Goal: Information Seeking & Learning: Learn about a topic

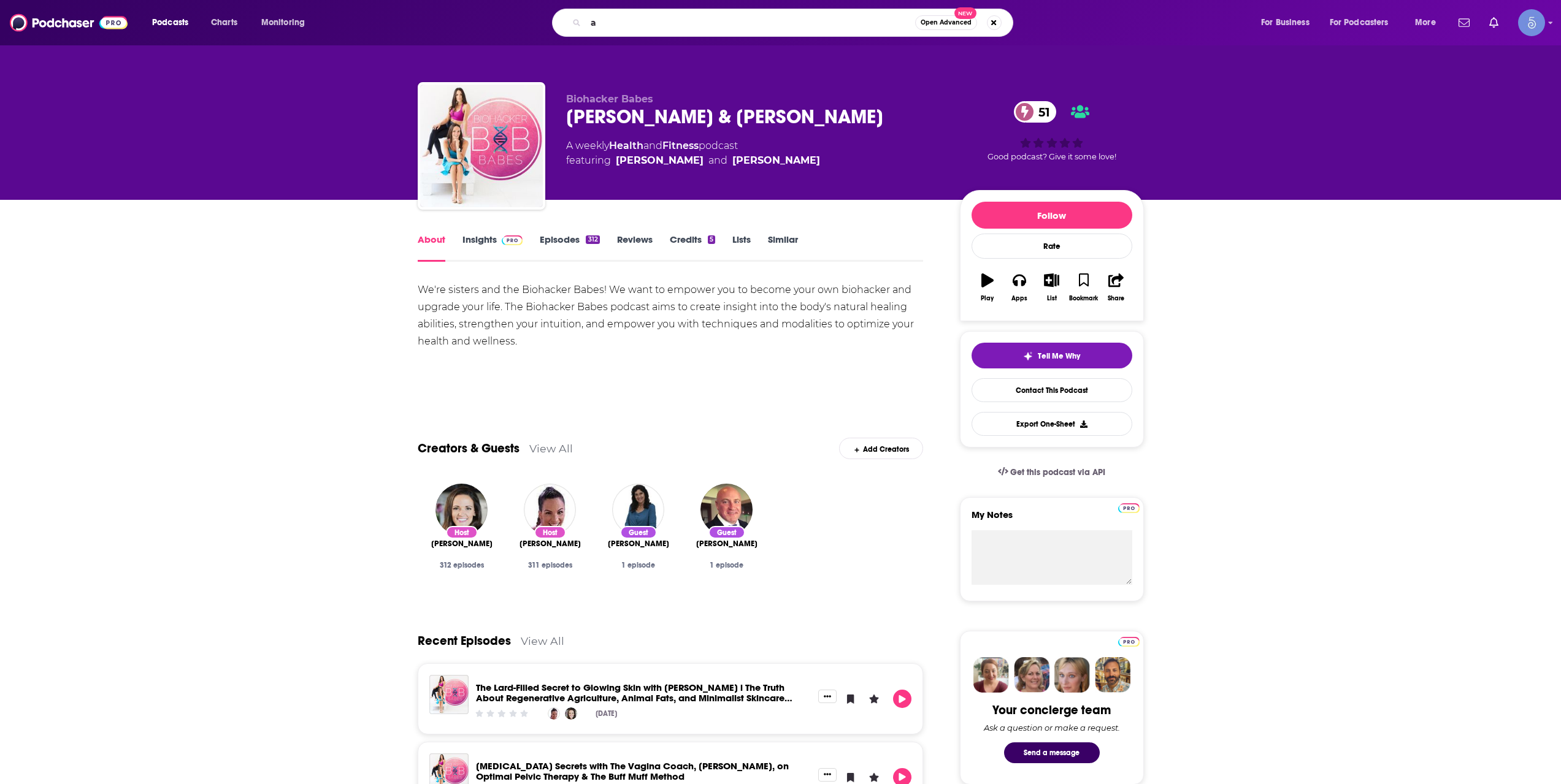
click at [732, 42] on div "Podcasts Charts Monitoring a Open Advanced New For Business For Podcasters More" at bounding box center [780, 23] width 1561 height 45
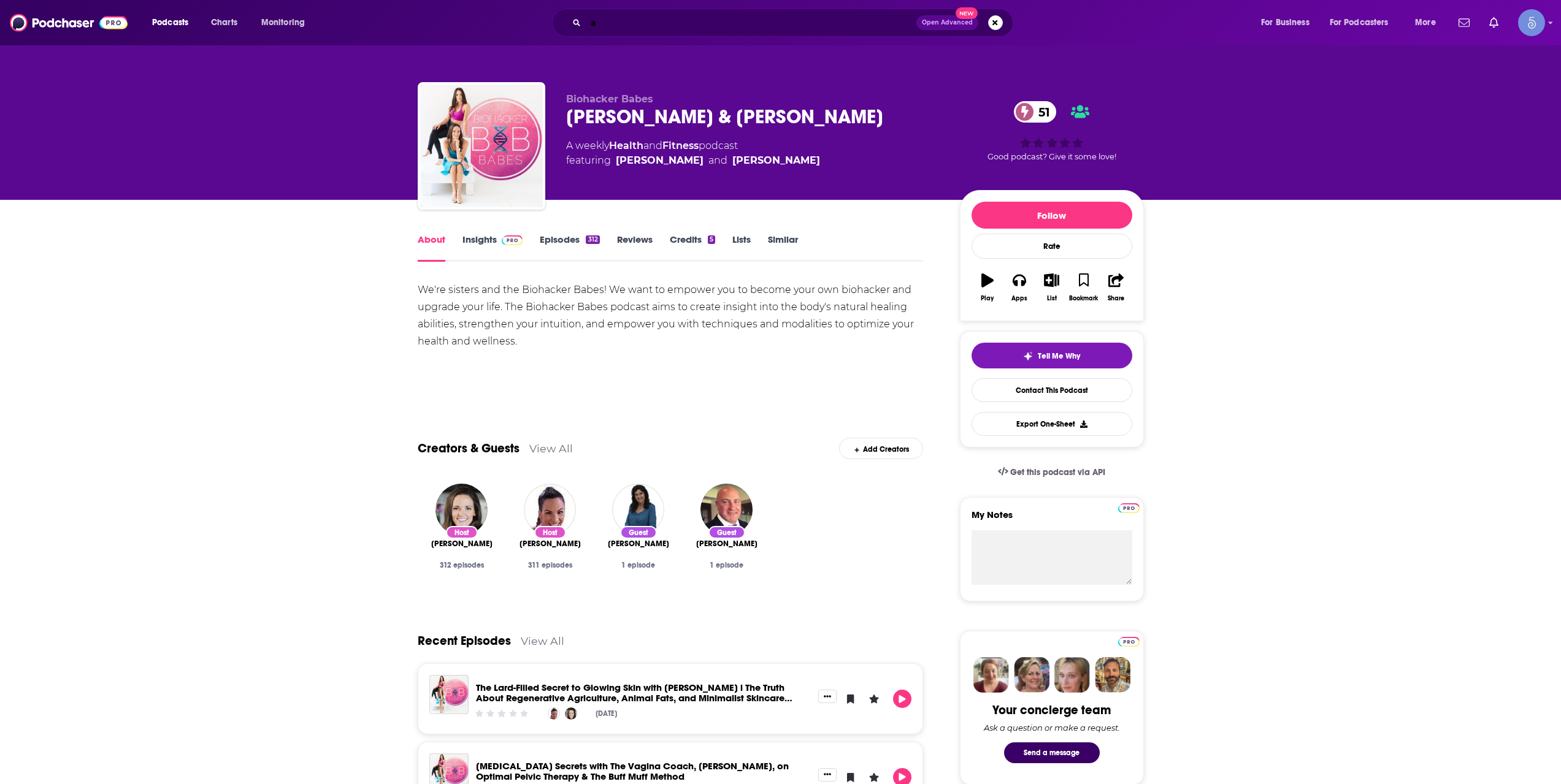
click at [732, 30] on input "a" at bounding box center [751, 23] width 331 height 19
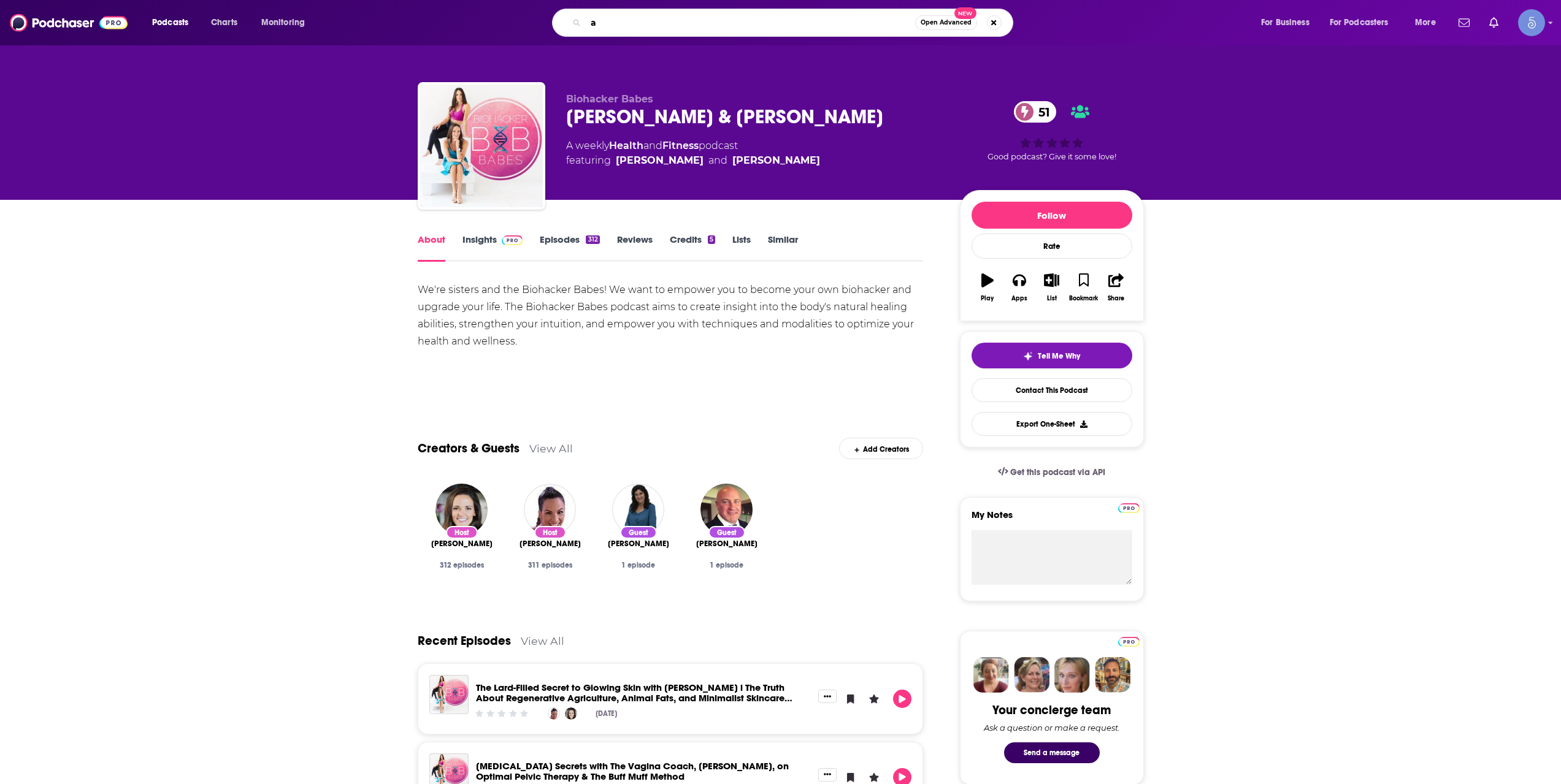
click at [732, 30] on input "a" at bounding box center [751, 23] width 329 height 19
paste input "[URL][DOMAIN_NAME]"
click at [733, 14] on input "[URL][DOMAIN_NAME]" at bounding box center [751, 23] width 329 height 19
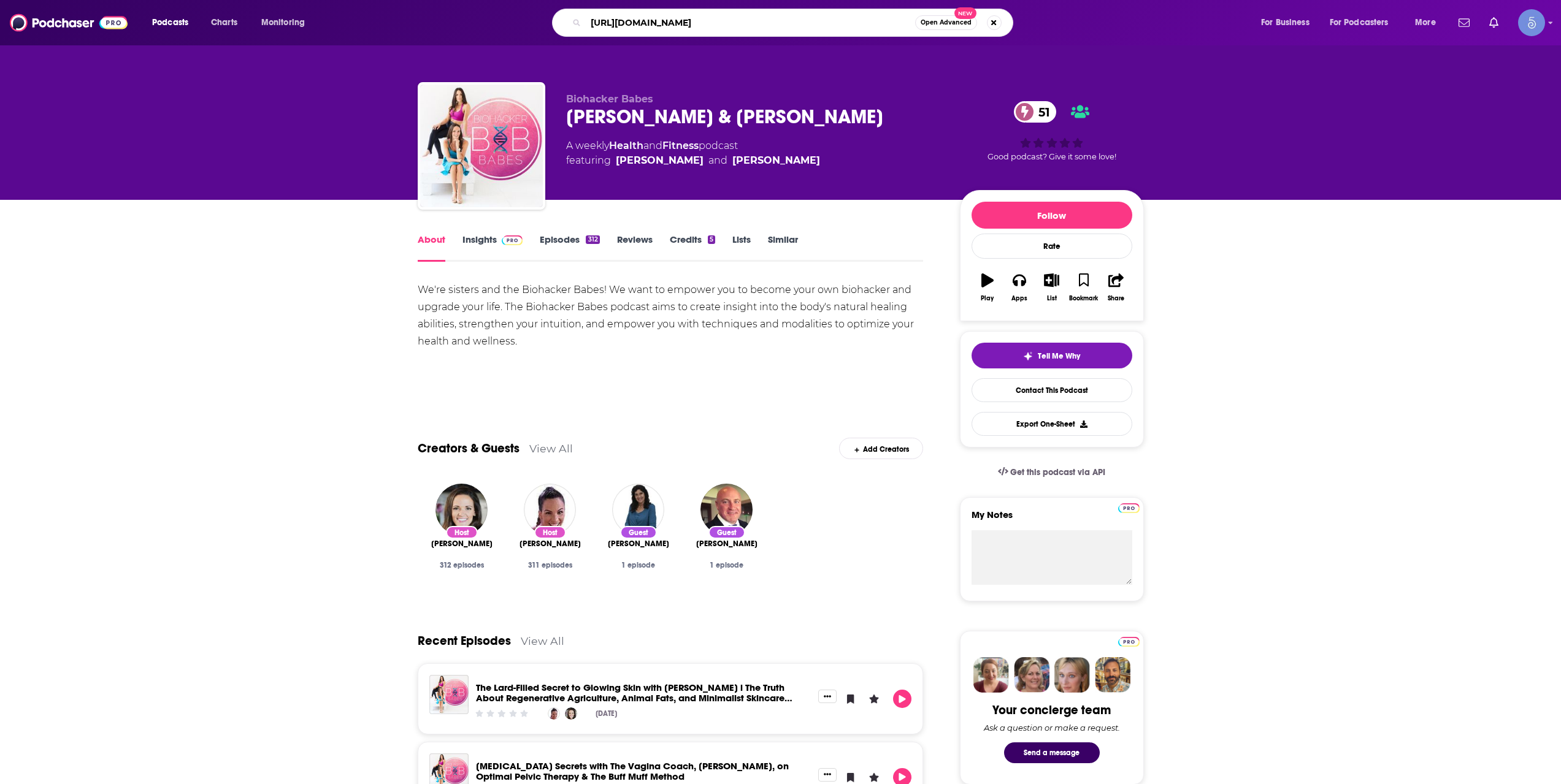
click at [733, 14] on input "[URL][DOMAIN_NAME]" at bounding box center [751, 23] width 329 height 19
type input "beauty talks"
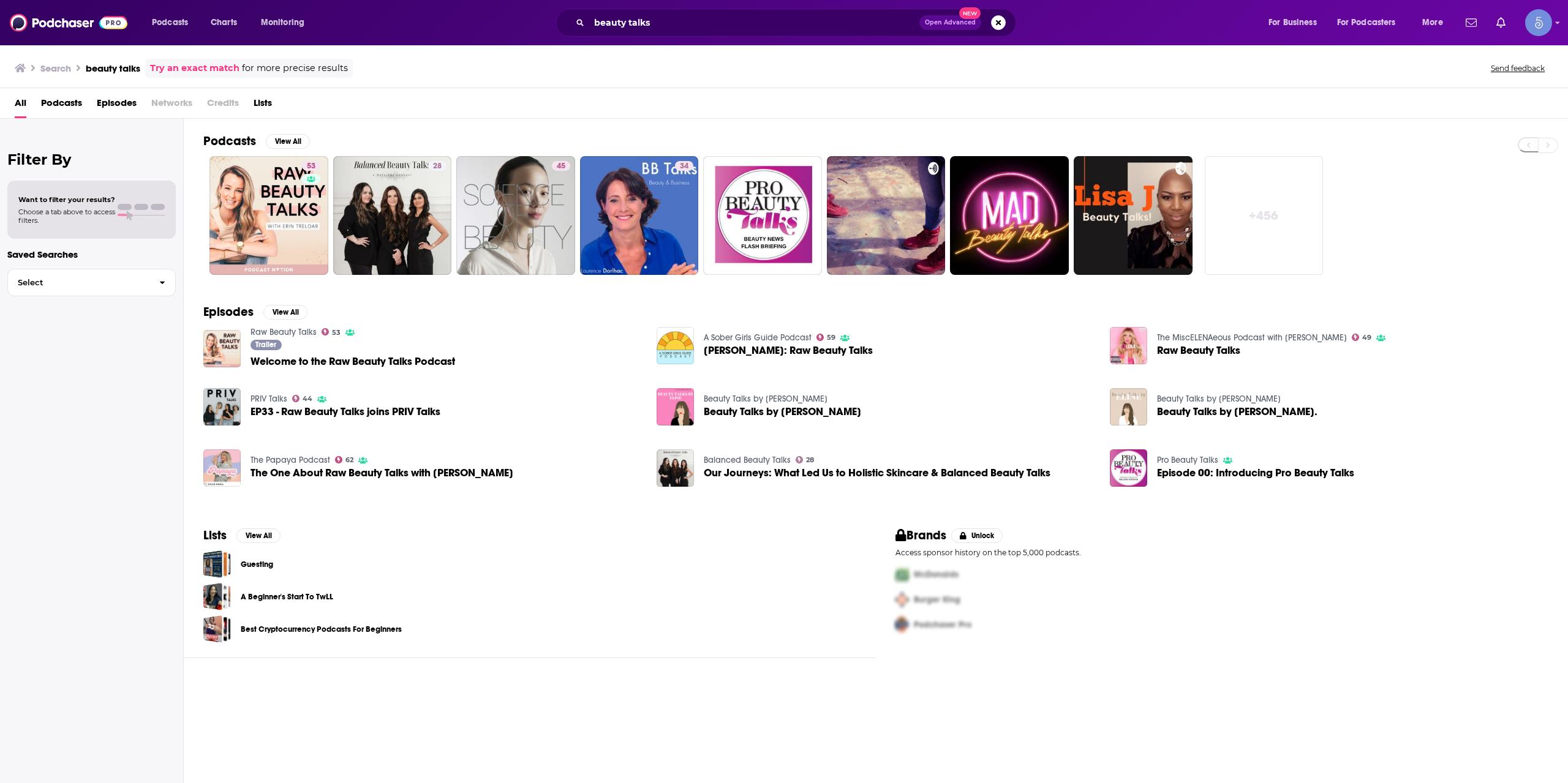
click at [1261, 217] on link "+ 456" at bounding box center [1264, 215] width 119 height 119
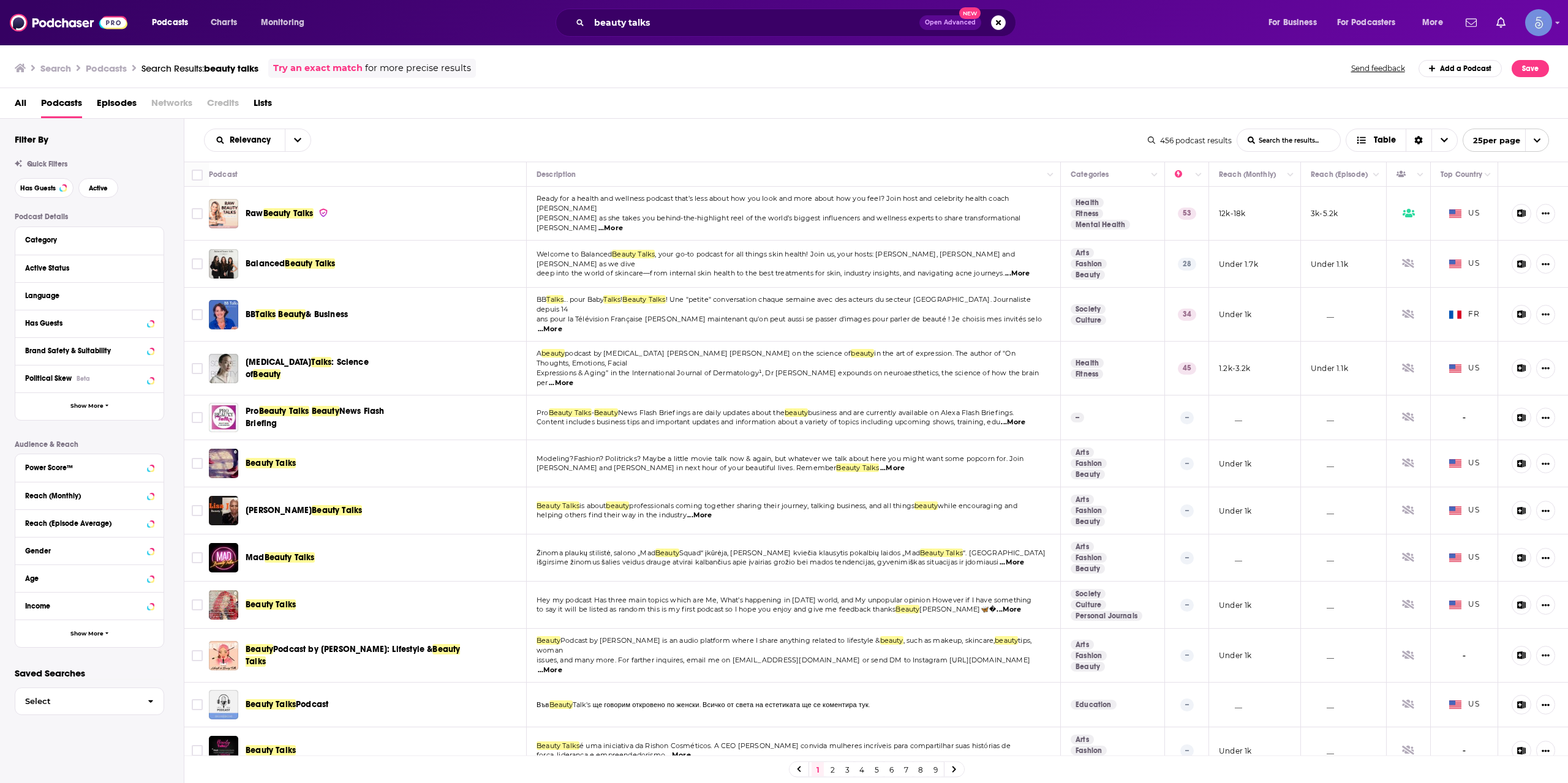
click at [750, 7] on div "Podcasts Charts Monitoring beauty talks Open Advanced New For Business For Podc…" at bounding box center [784, 23] width 1568 height 45
click at [742, 23] on input "beauty talks" at bounding box center [754, 23] width 330 height 19
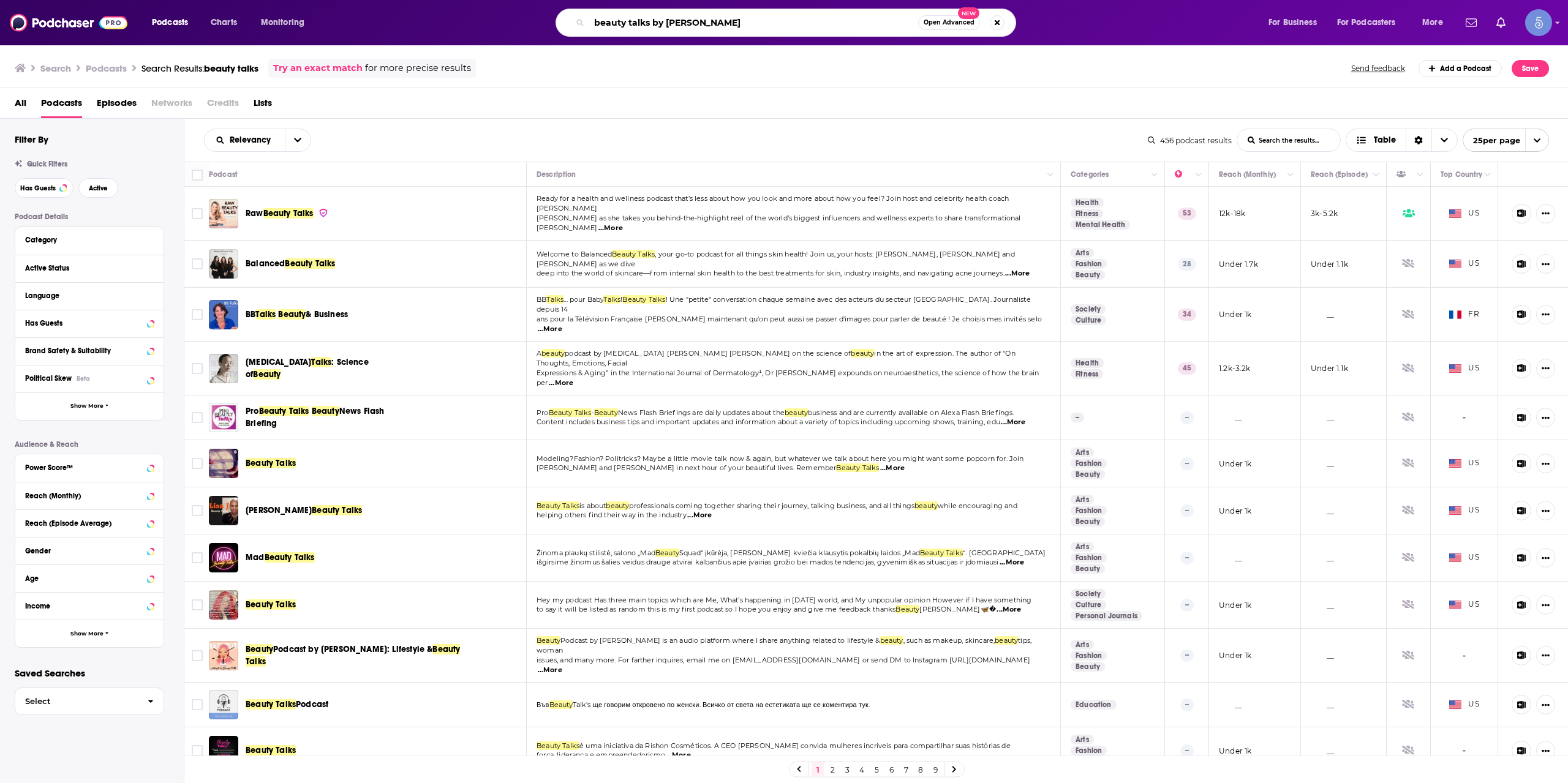
type input "beauty talks by [PERSON_NAME]"
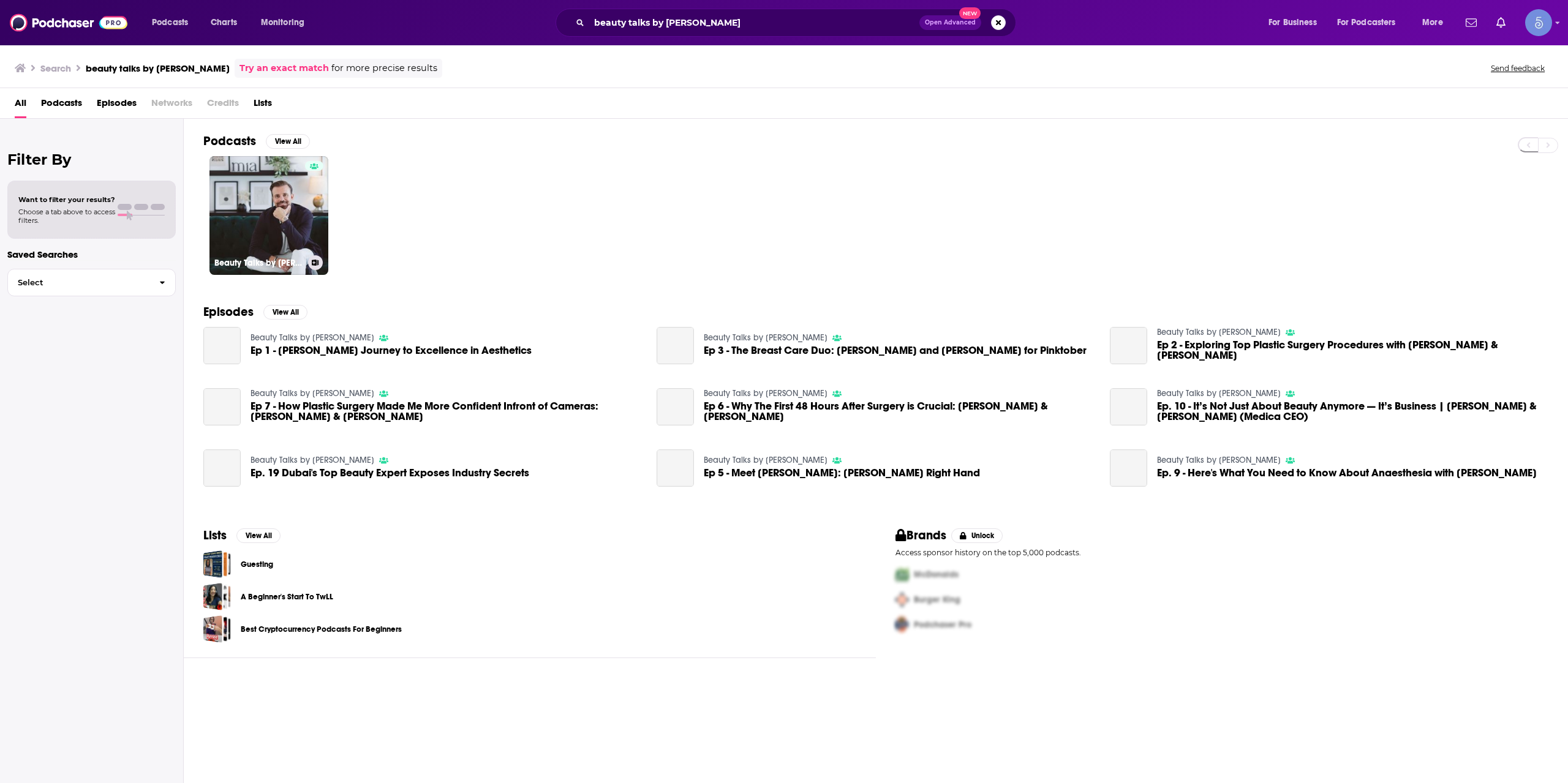
click at [271, 191] on link "Beauty Talks by [PERSON_NAME]" at bounding box center [268, 215] width 119 height 119
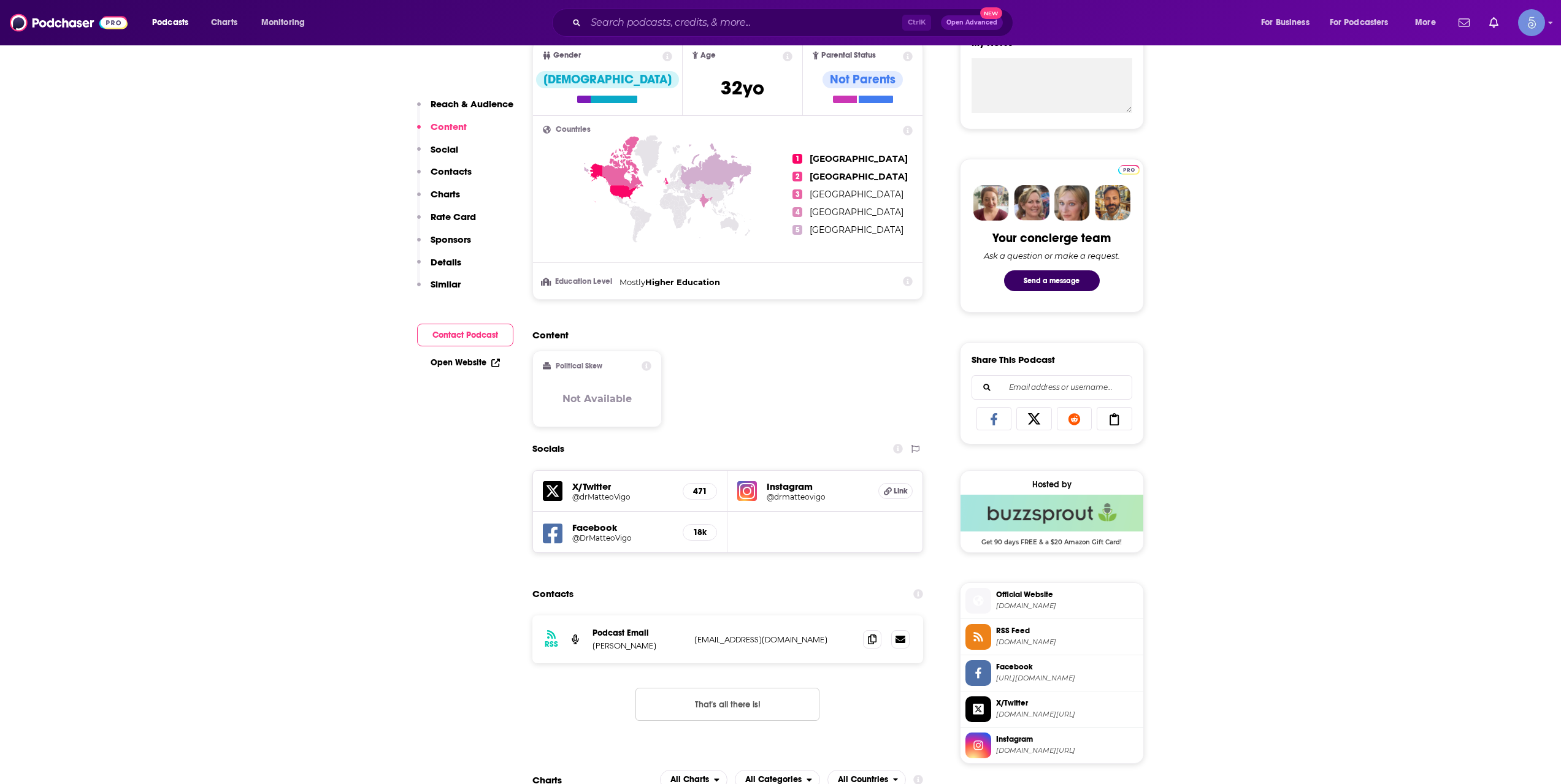
scroll to position [613, 0]
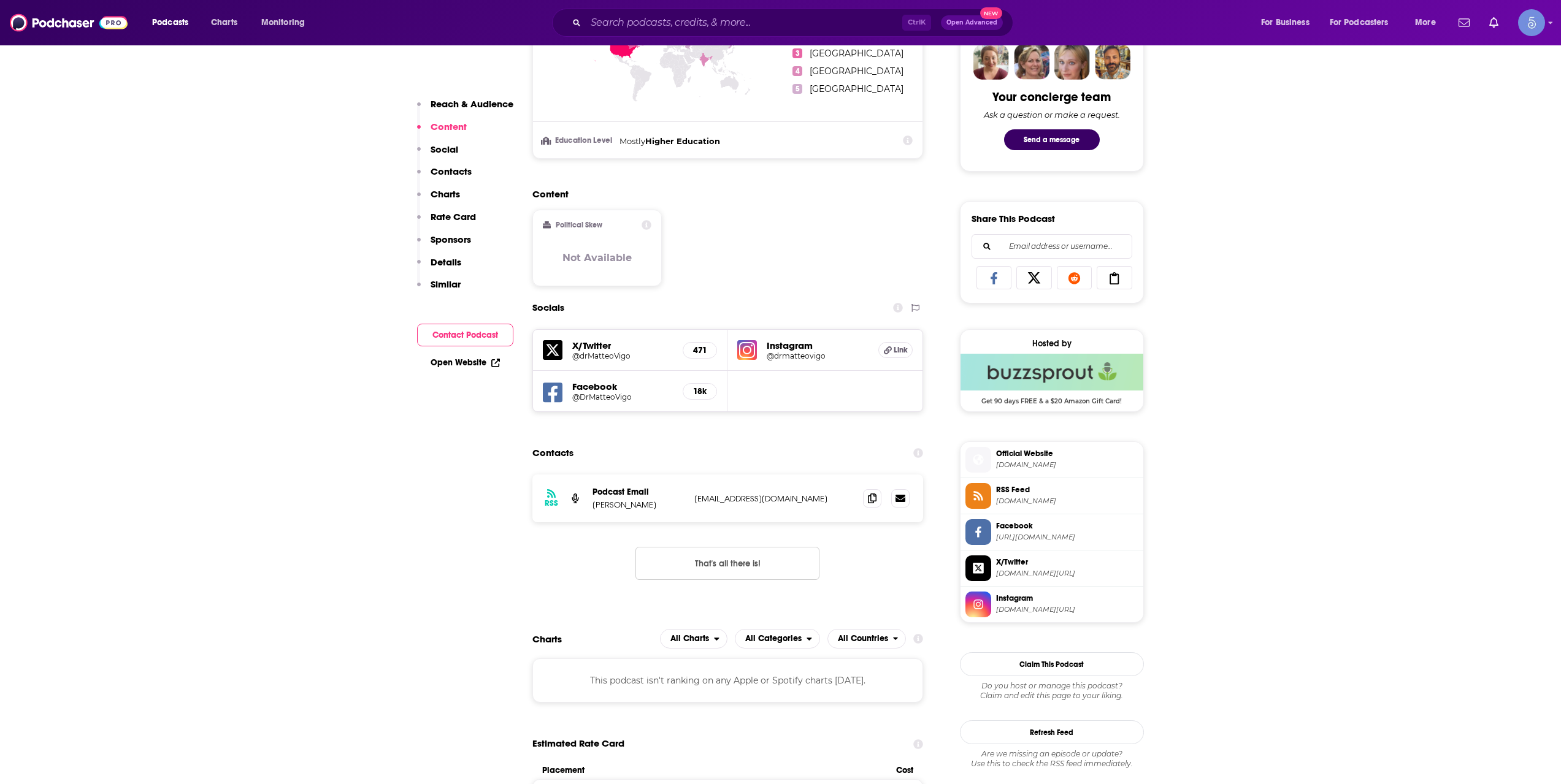
click at [1057, 607] on span "[DOMAIN_NAME][URL]" at bounding box center [1067, 609] width 142 height 9
click at [675, 11] on div "Ctrl K Open Advanced New" at bounding box center [782, 22] width 461 height 28
click at [682, 13] on div "Ctrl K Open Advanced New" at bounding box center [782, 22] width 461 height 28
click at [677, 22] on input "Search podcasts, credits, & more..." at bounding box center [744, 23] width 316 height 19
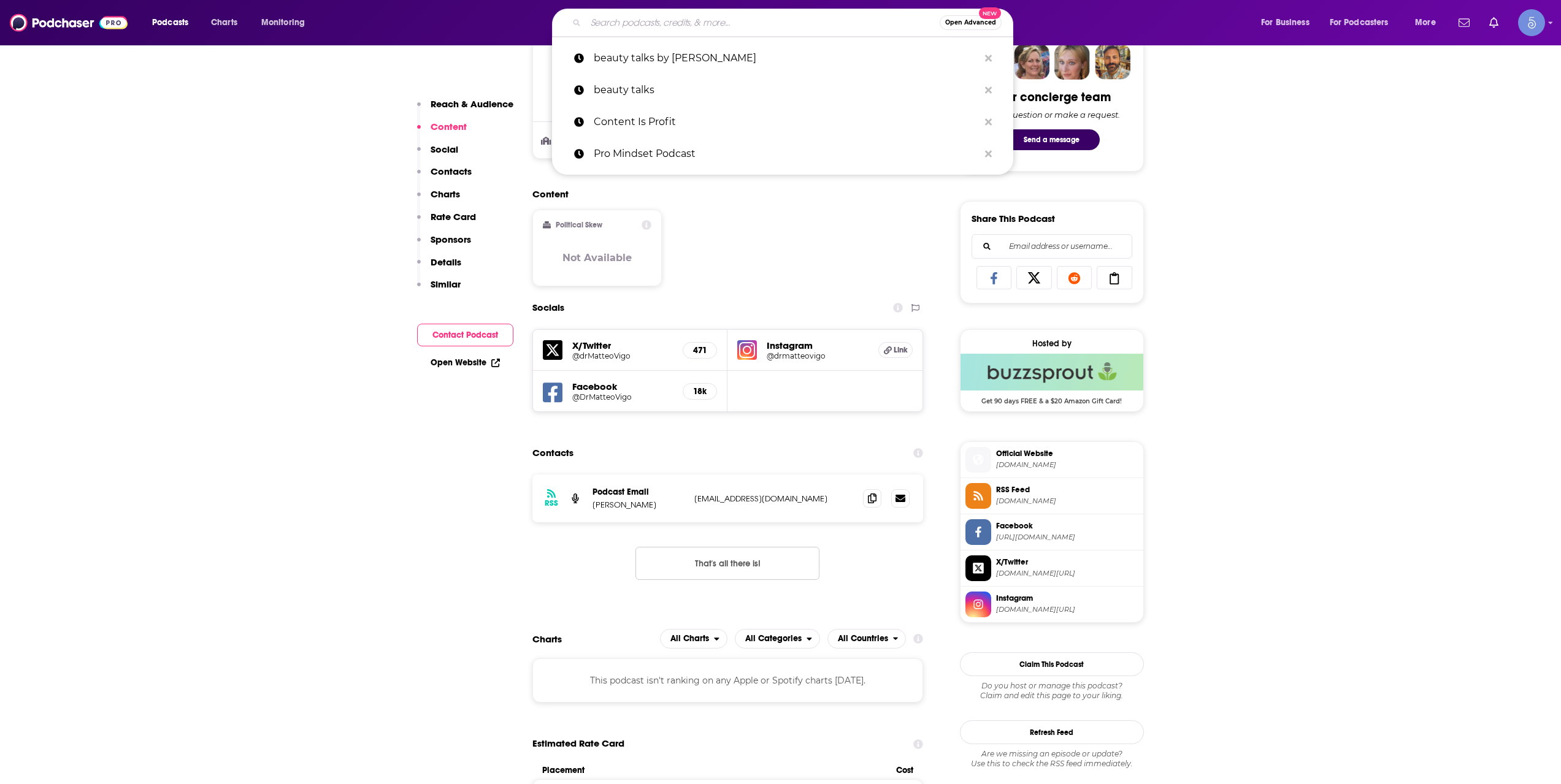
paste input "Nights with [PERSON_NAME]"
type input "Nights with [PERSON_NAME]"
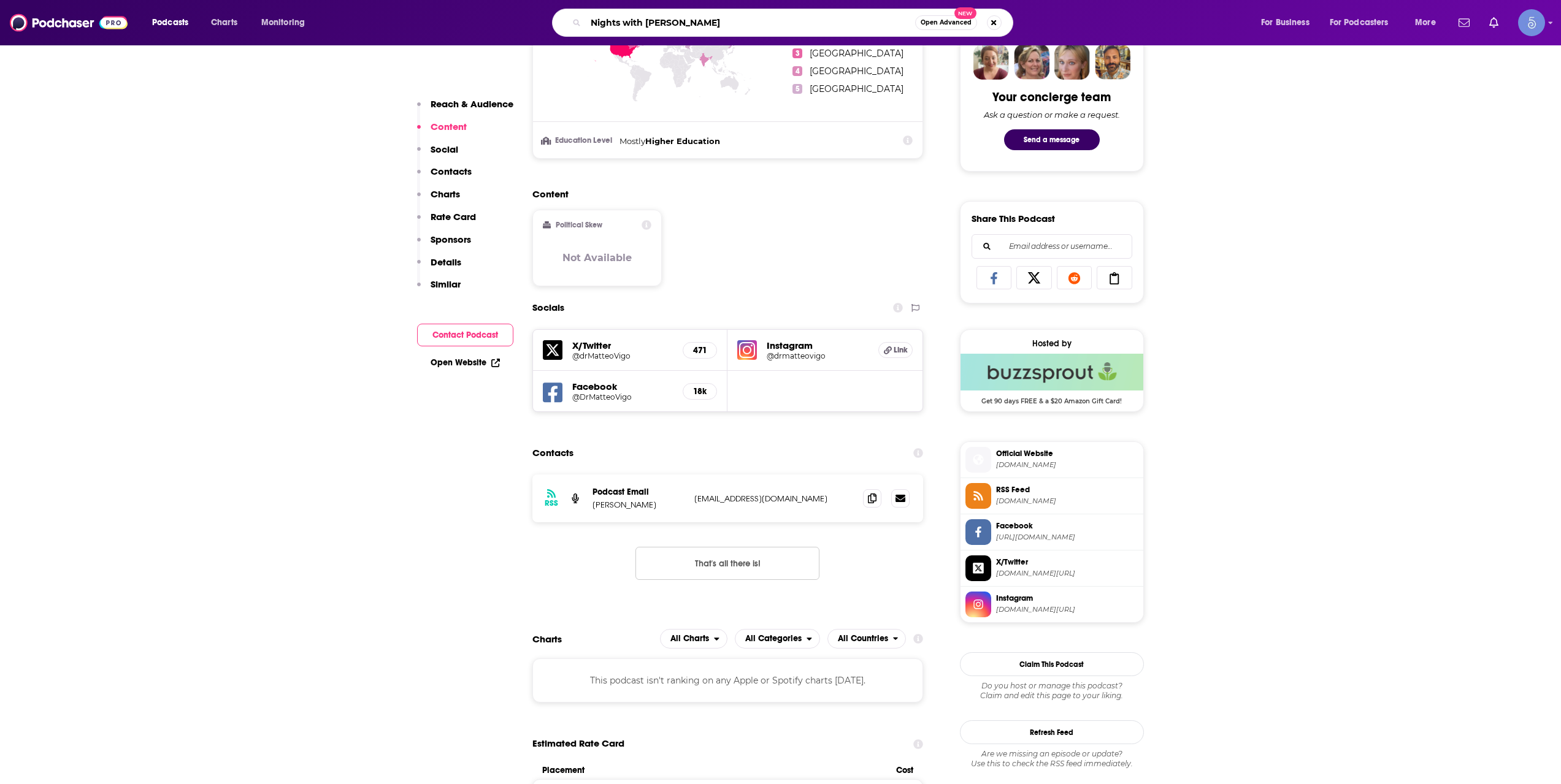
click at [715, 22] on input "Nights with [PERSON_NAME]" at bounding box center [751, 23] width 329 height 19
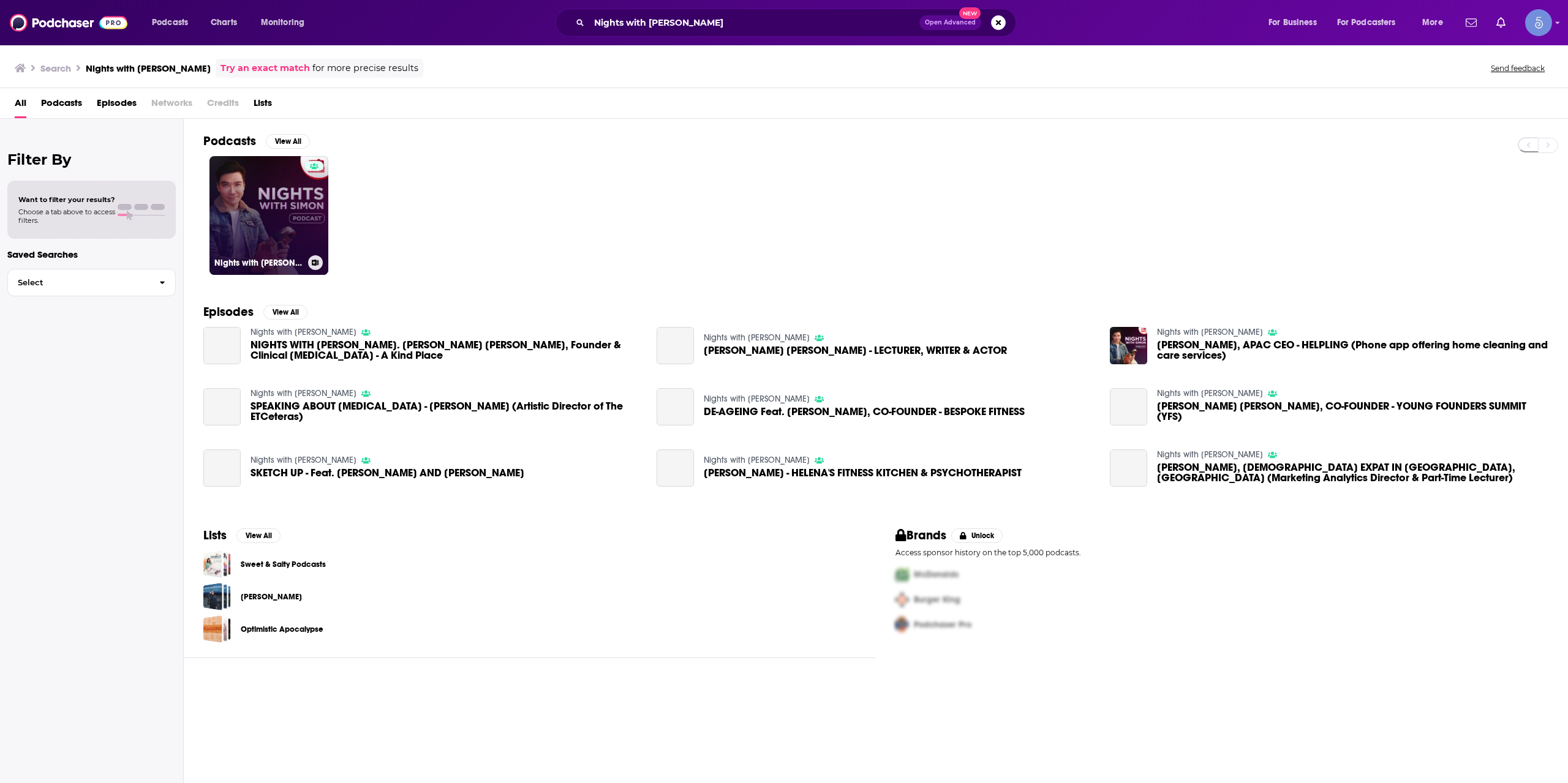
click at [276, 214] on link "Nights with [PERSON_NAME]" at bounding box center [268, 215] width 119 height 119
